Goal: Task Accomplishment & Management: Manage account settings

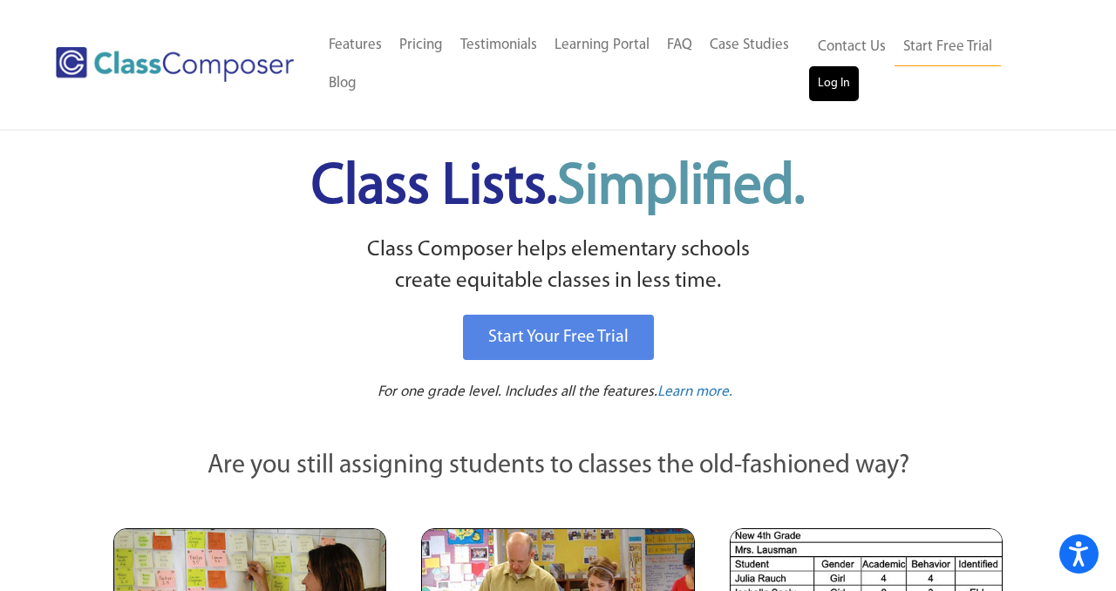
click at [827, 84] on link "Log In" at bounding box center [834, 83] width 50 height 35
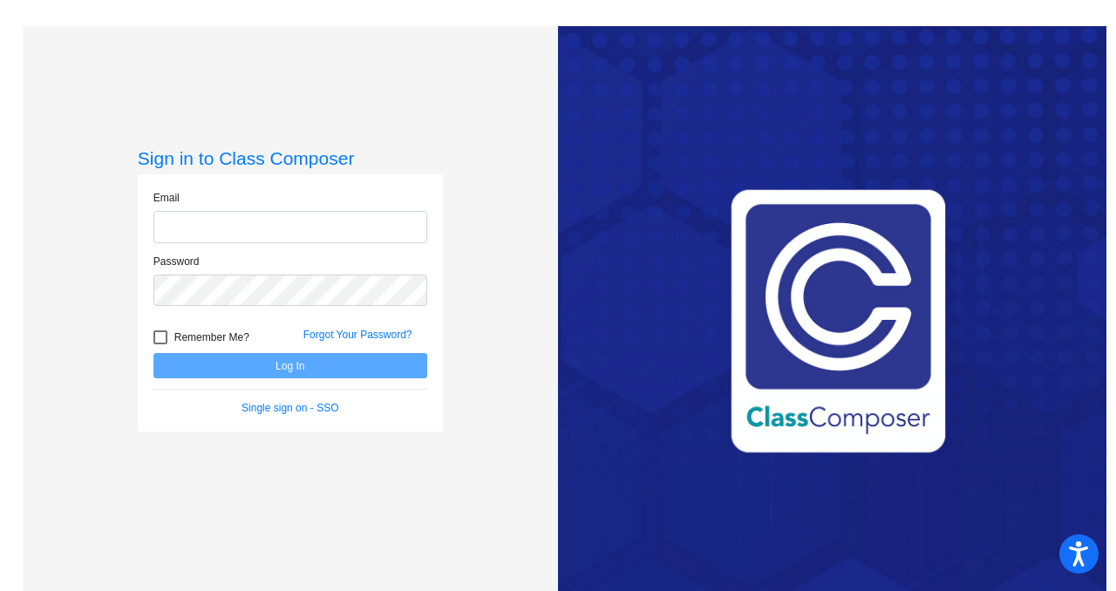
type input "[PERSON_NAME][EMAIL_ADDRESS][PERSON_NAME][DOMAIN_NAME]"
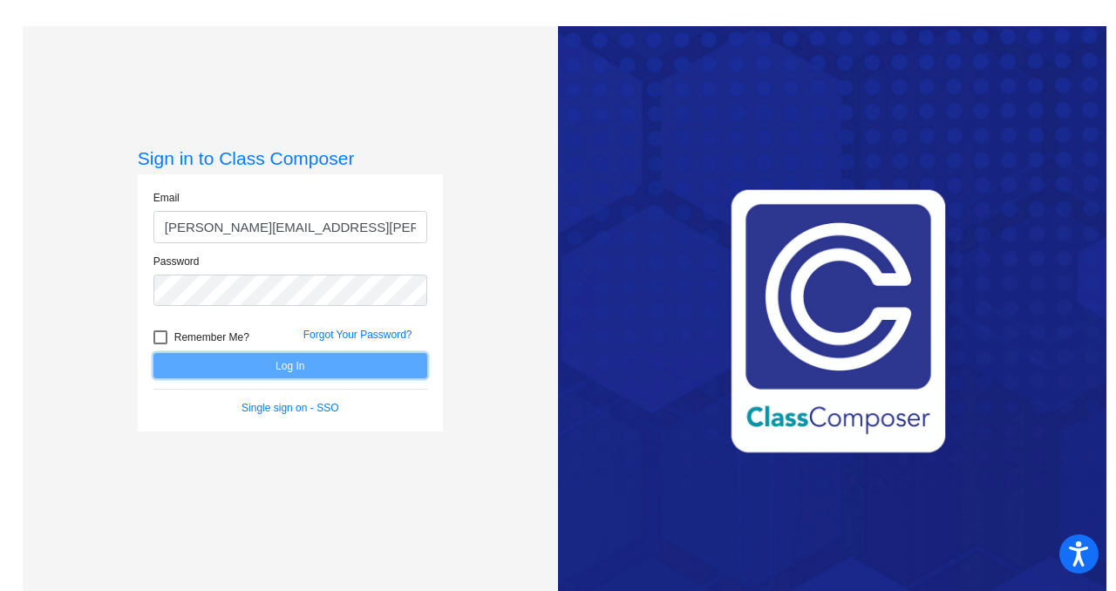
click at [291, 373] on button "Log In" at bounding box center [290, 365] width 274 height 25
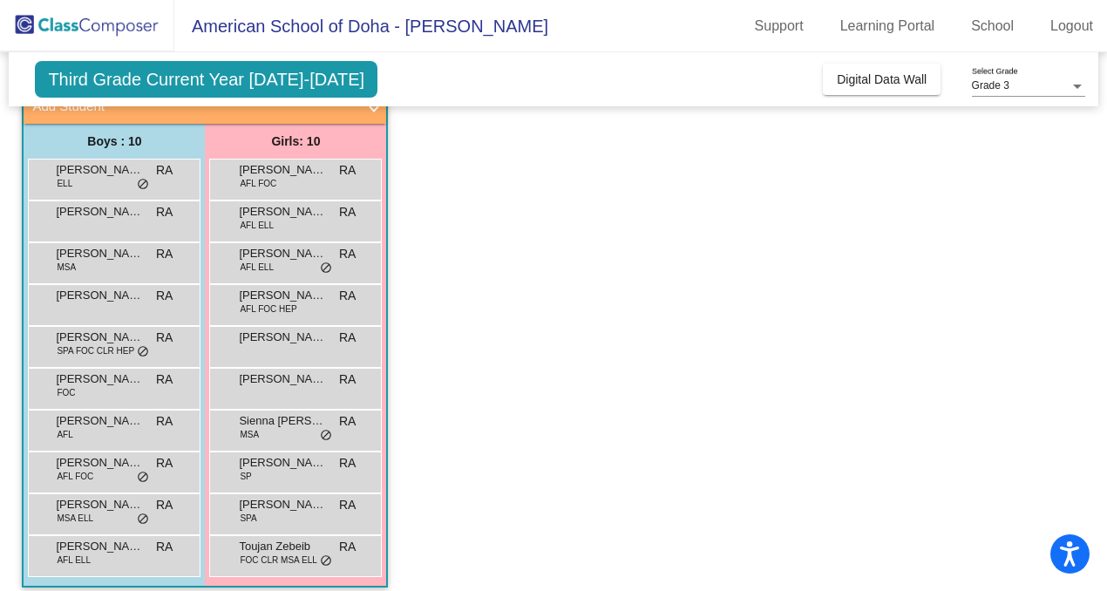
scroll to position [134, 0]
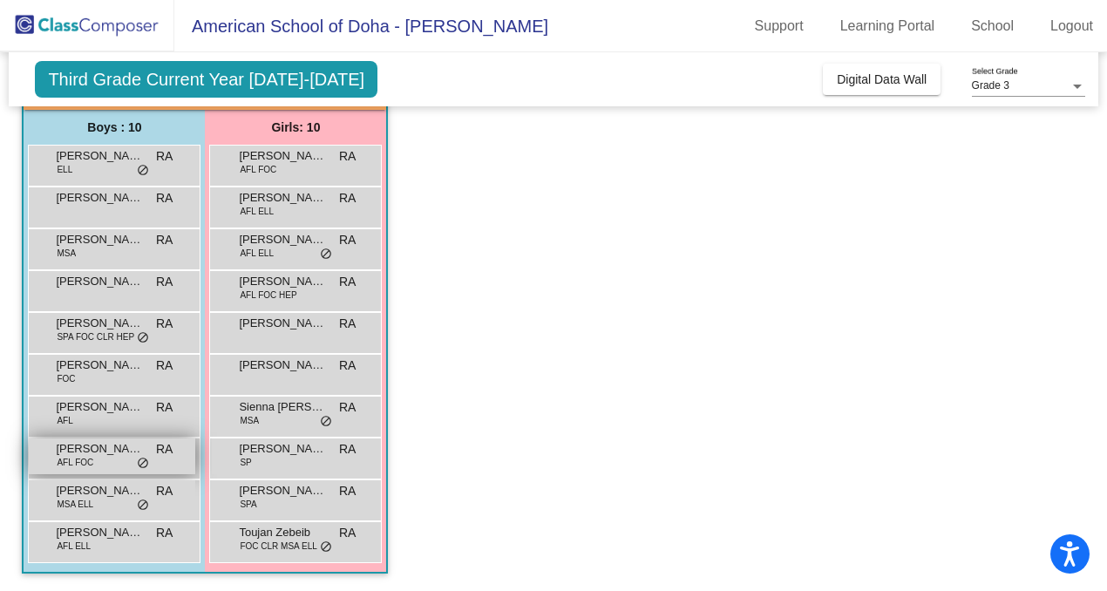
click at [145, 464] on span "do_not_disturb_alt" at bounding box center [143, 464] width 12 height 14
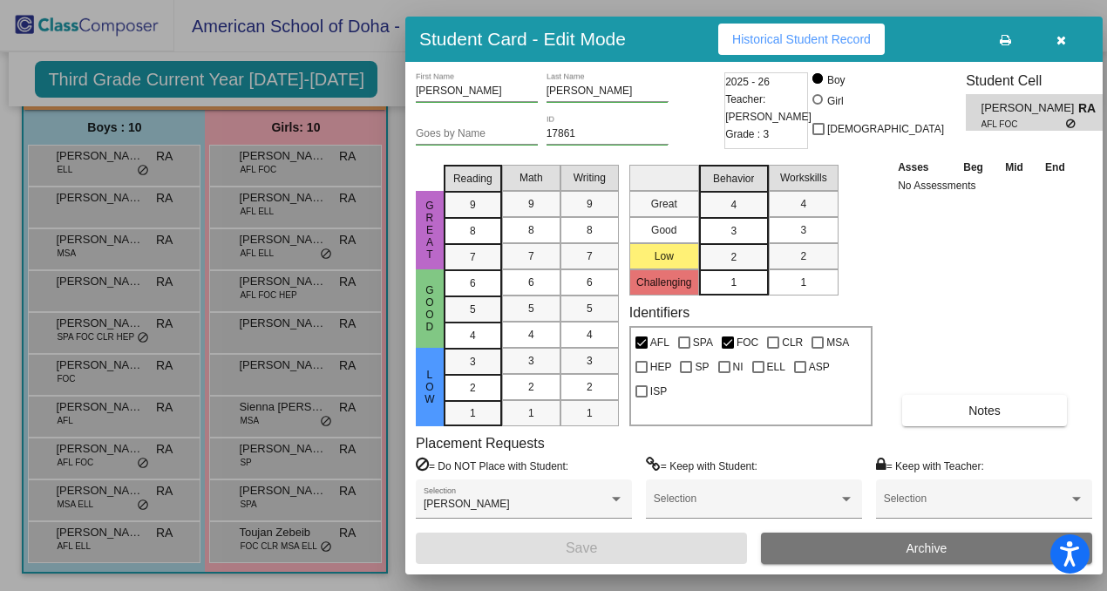
click at [1059, 43] on icon "button" at bounding box center [1062, 40] width 10 height 12
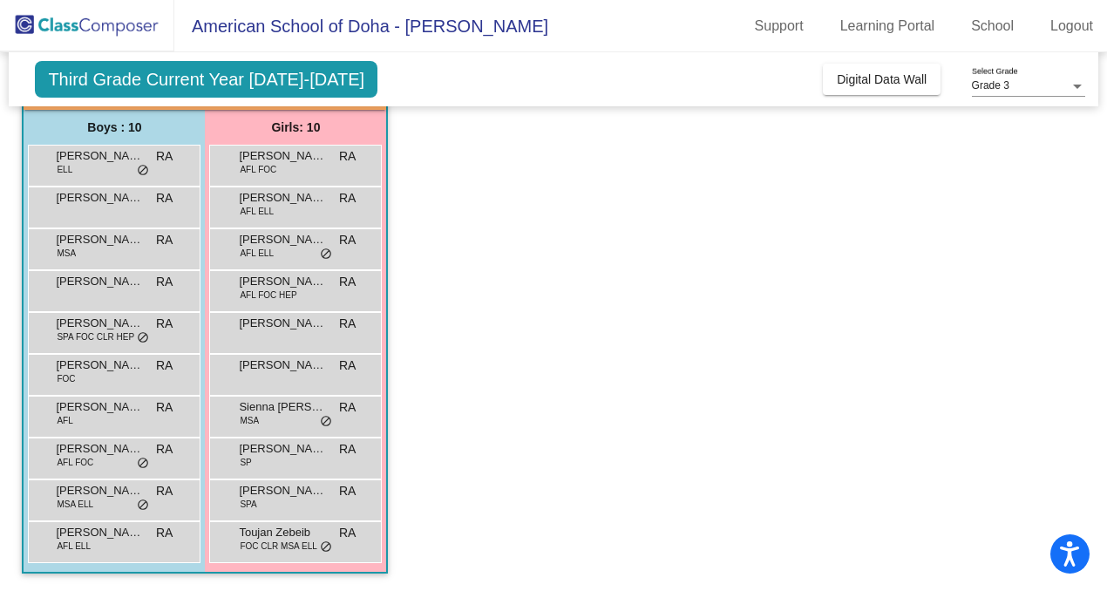
scroll to position [0, 0]
